Goal: Communication & Community: Participate in discussion

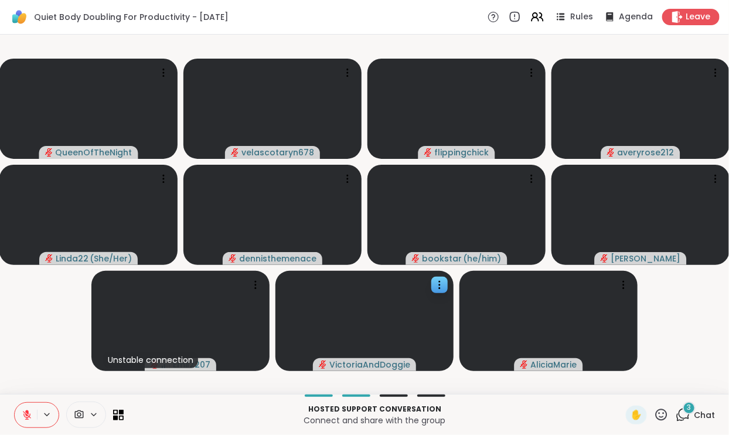
click at [426, 333] on video at bounding box center [364, 321] width 178 height 100
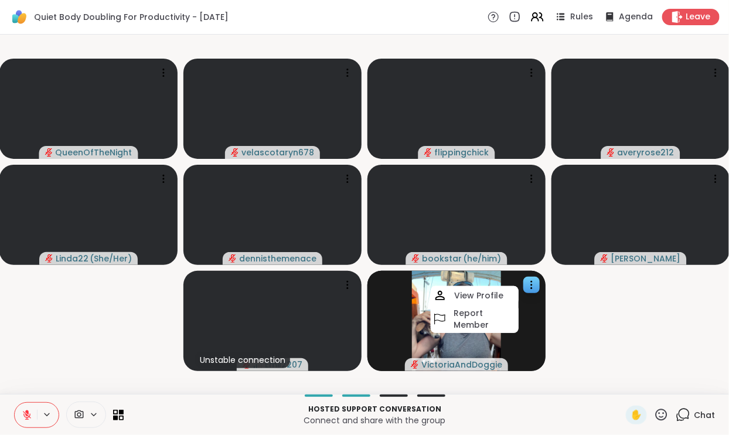
click at [705, 357] on video-player-container "QueenOfTheNight velascotaryn678 flippingchick averyrose212 Linda22 ( She/Her ) …" at bounding box center [364, 214] width 714 height 350
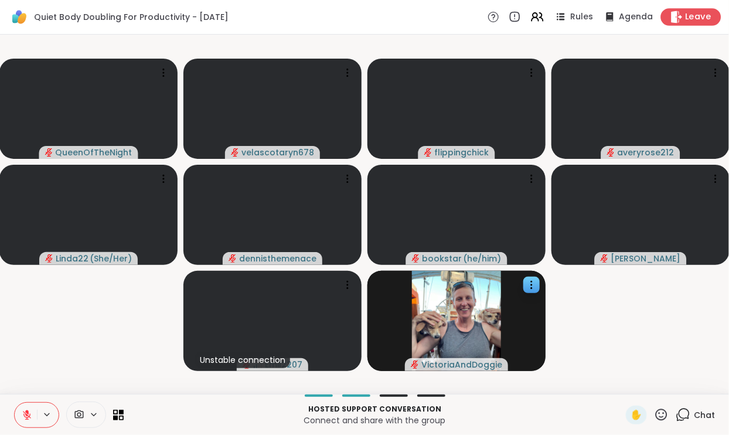
click at [679, 15] on icon at bounding box center [676, 17] width 12 height 12
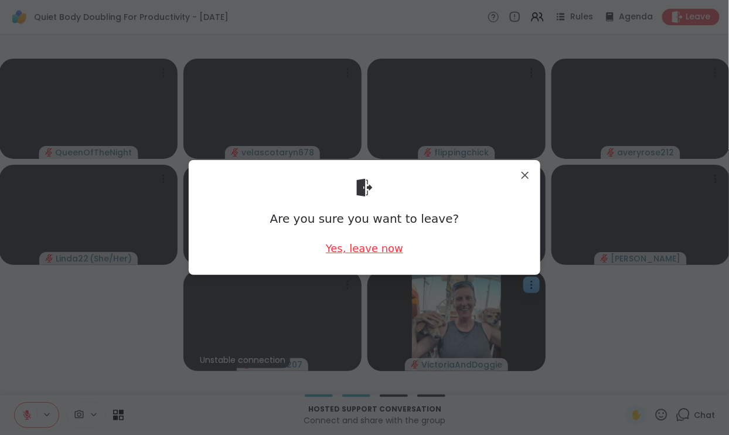
click at [363, 251] on div "Yes, leave now" at bounding box center [364, 248] width 77 height 15
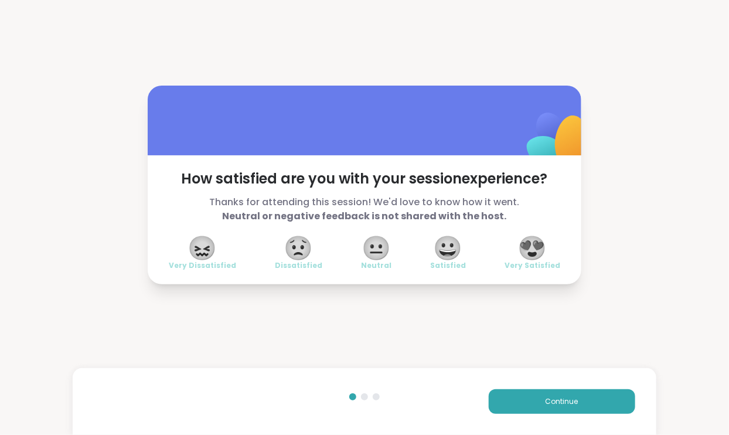
click at [533, 247] on span "😍" at bounding box center [532, 247] width 29 height 21
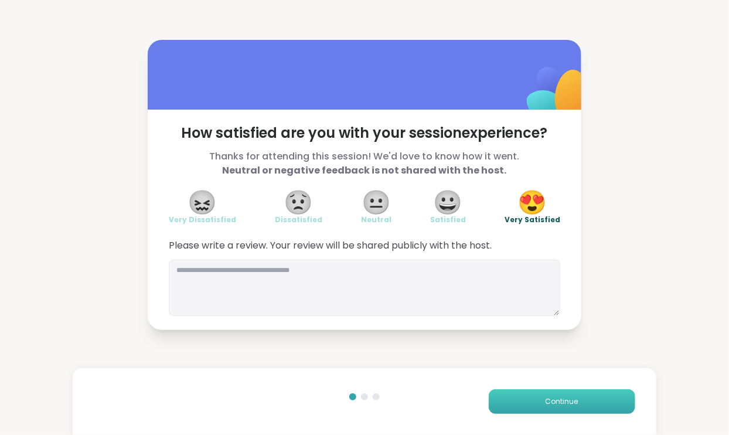
click at [524, 405] on button "Continue" at bounding box center [561, 401] width 146 height 25
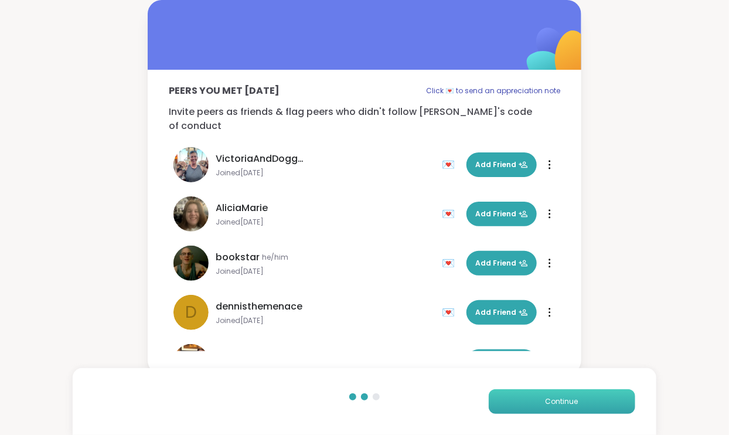
click at [523, 403] on button "Continue" at bounding box center [561, 401] width 146 height 25
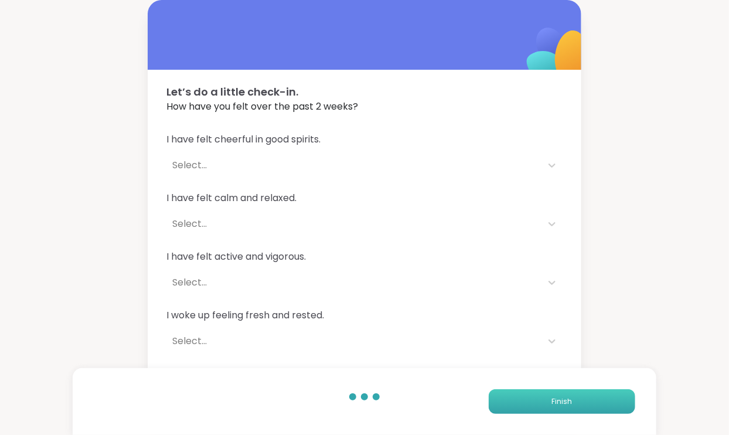
click at [523, 403] on button "Finish" at bounding box center [561, 401] width 146 height 25
